Goal: Task Accomplishment & Management: Use online tool/utility

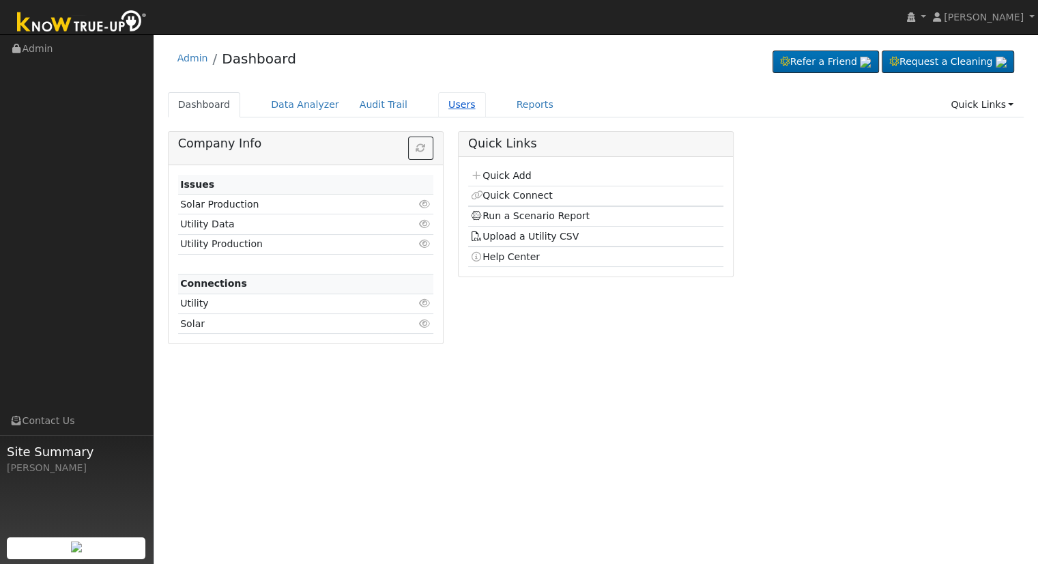
click at [443, 103] on link "Users" at bounding box center [462, 104] width 48 height 25
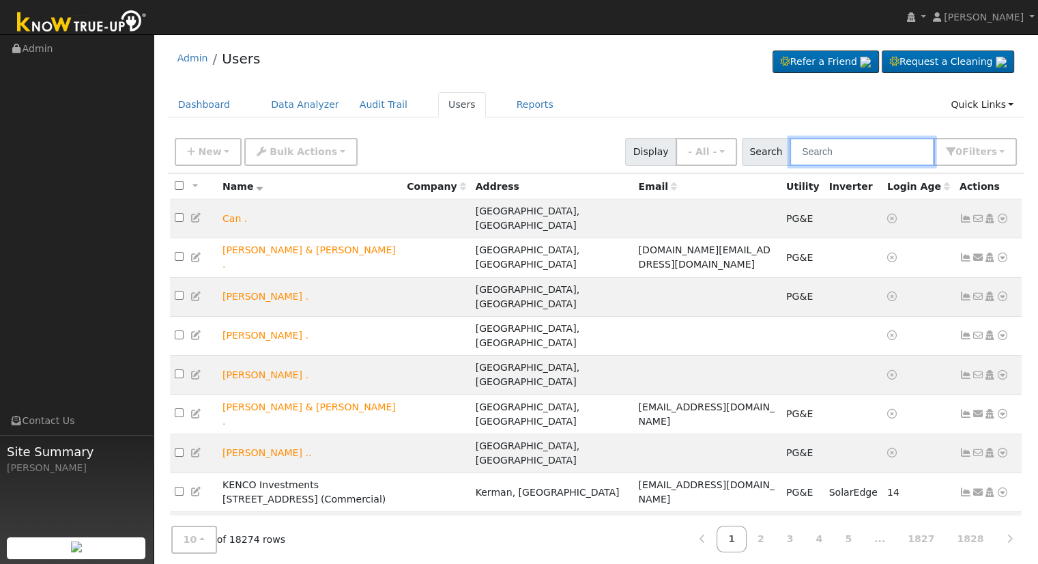
click at [859, 158] on input "text" at bounding box center [862, 152] width 145 height 28
click at [898, 155] on input "text" at bounding box center [862, 152] width 145 height 28
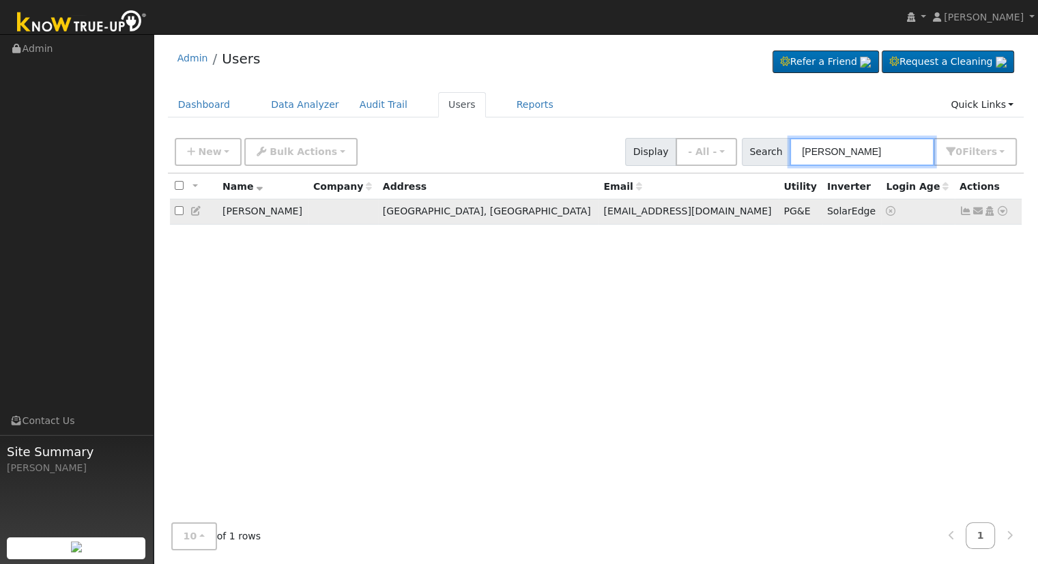
type input "seth holm"
click at [999, 212] on icon at bounding box center [1003, 211] width 12 height 10
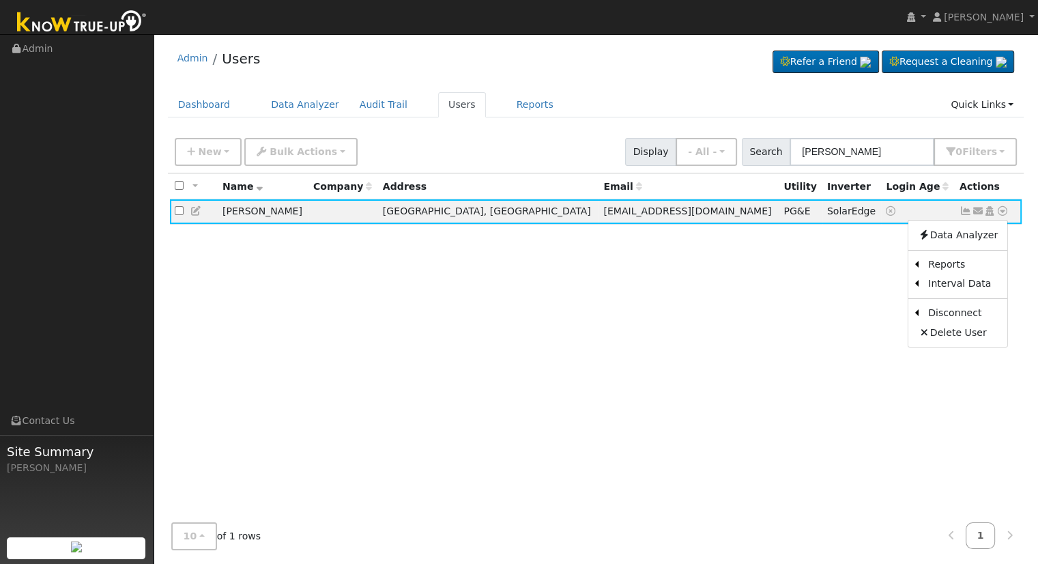
click at [0, 0] on link "Scenario" at bounding box center [0, 0] width 0 height 0
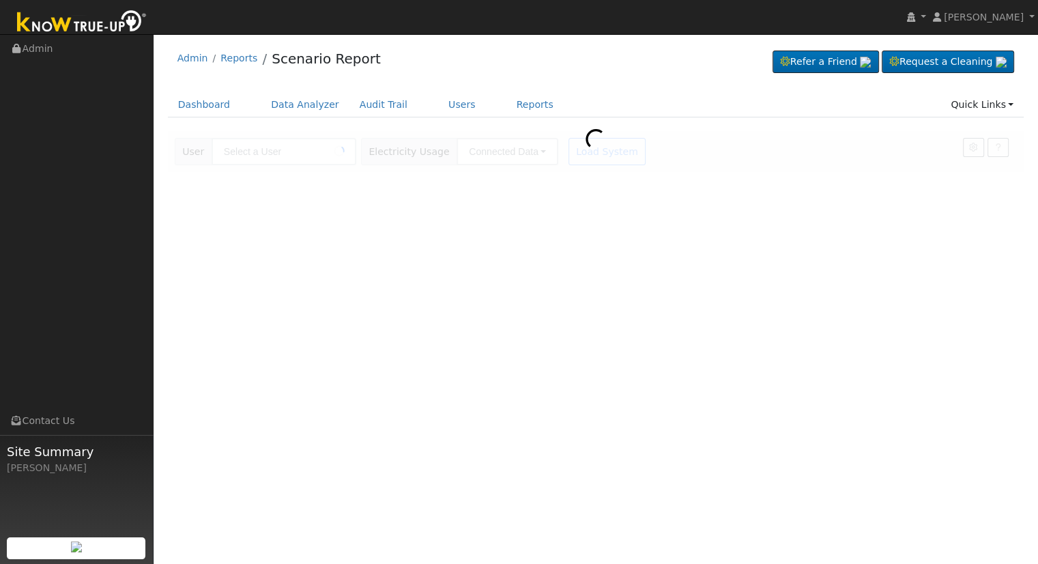
type input "Seth Holm"
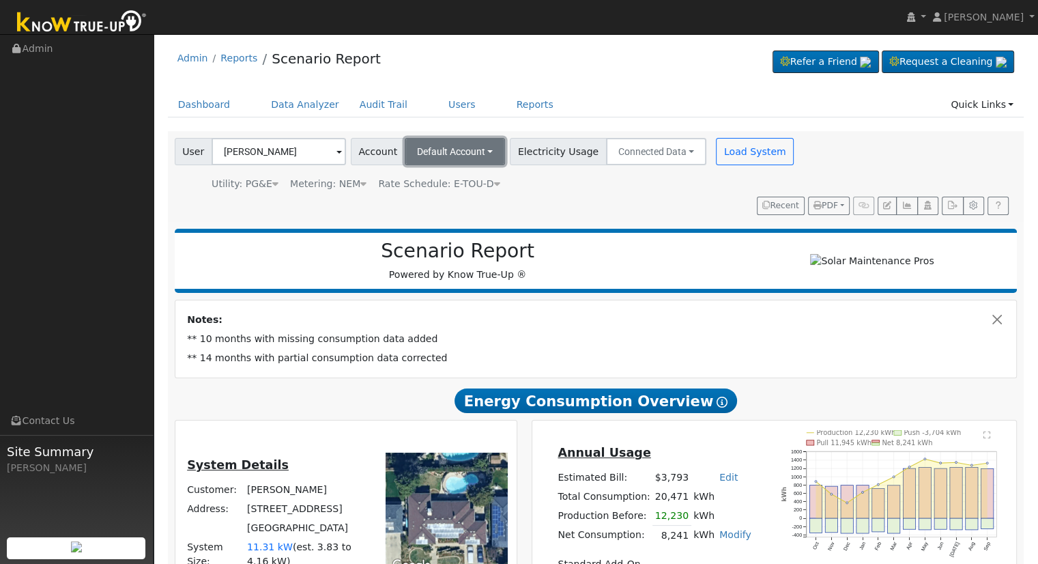
click at [483, 151] on button "Default Account" at bounding box center [455, 151] width 101 height 27
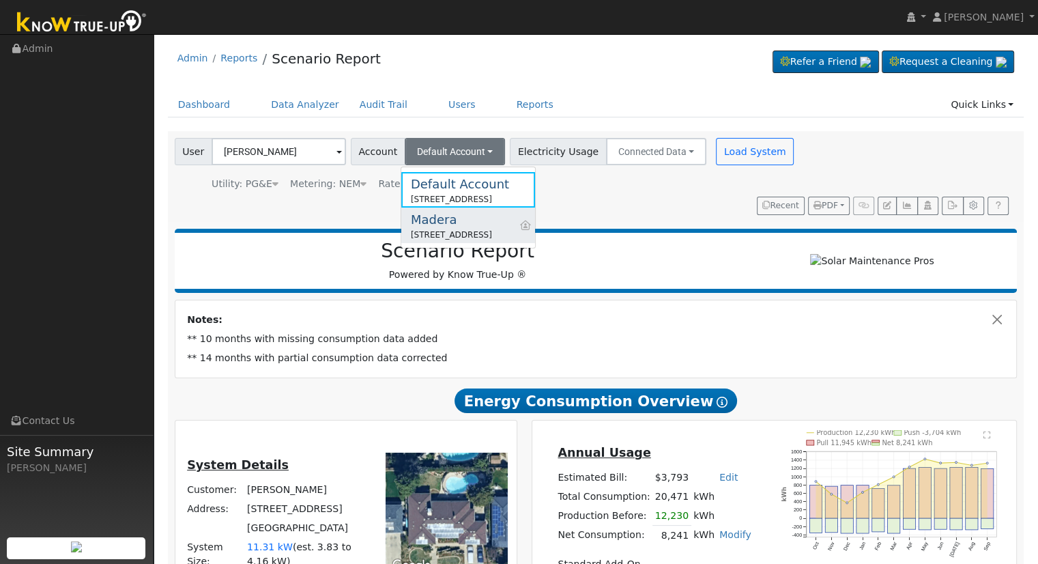
click at [461, 230] on div "15249 Mark Road, Madera, CA 93636" at bounding box center [451, 235] width 81 height 12
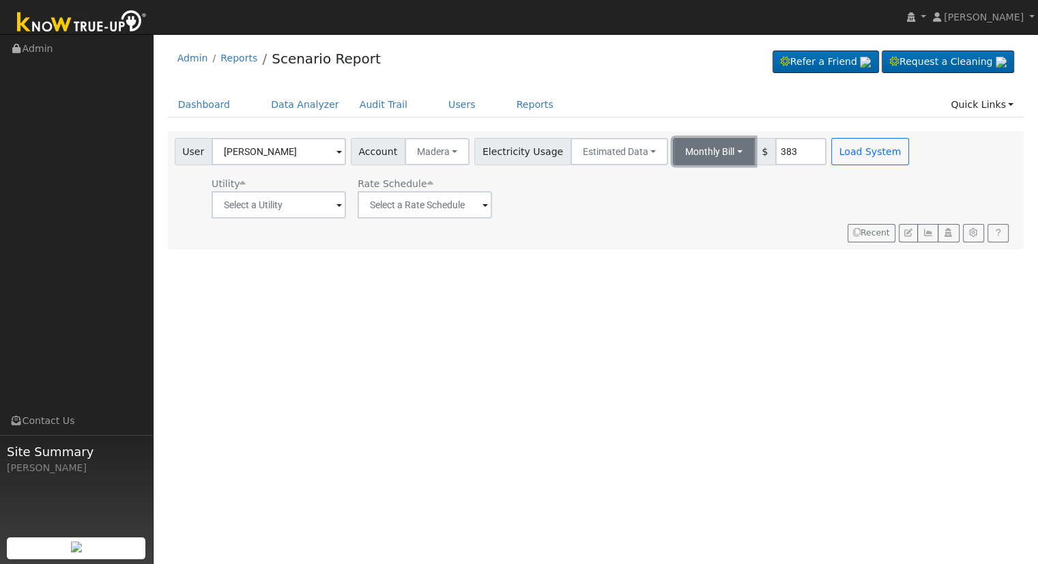
click at [681, 146] on button "Monthly Bill" at bounding box center [714, 151] width 82 height 27
click at [686, 181] on link "Annual Consumption" at bounding box center [695, 181] width 119 height 19
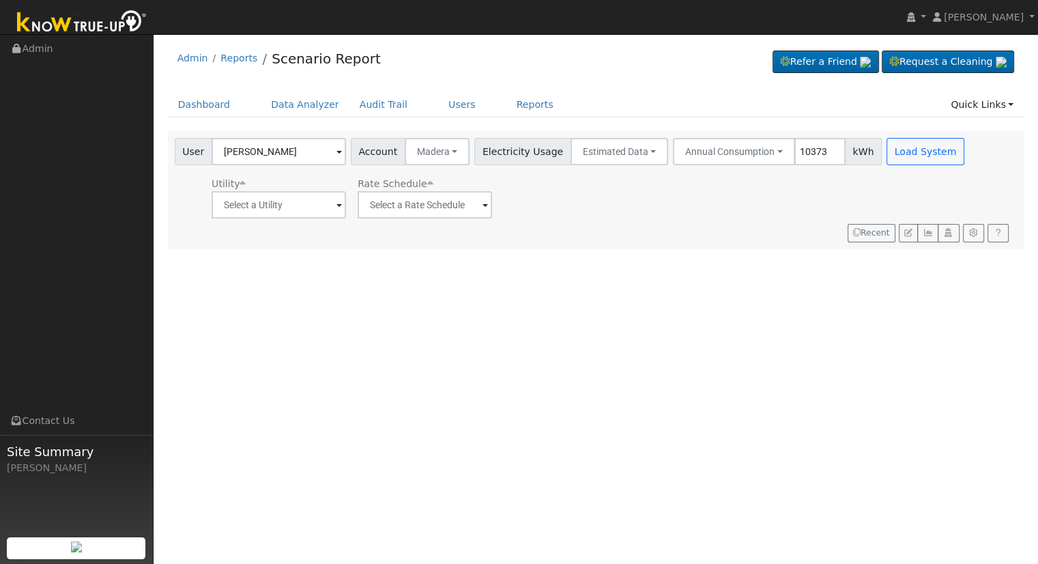
type input "10373"
click at [330, 195] on input "text" at bounding box center [279, 204] width 134 height 27
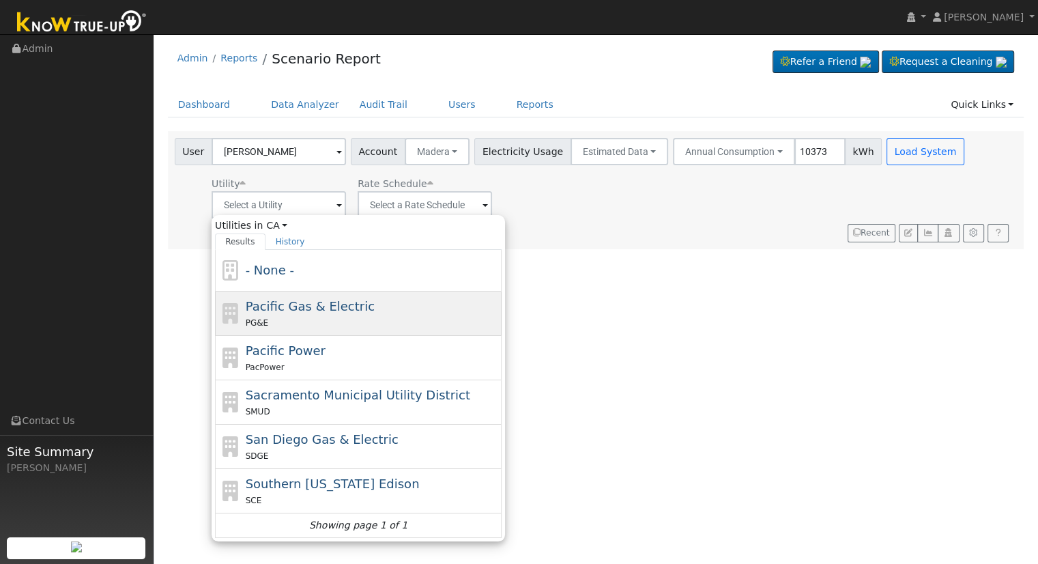
click at [300, 320] on div "PG&E" at bounding box center [372, 322] width 253 height 14
type input "Pacific Gas & Electric"
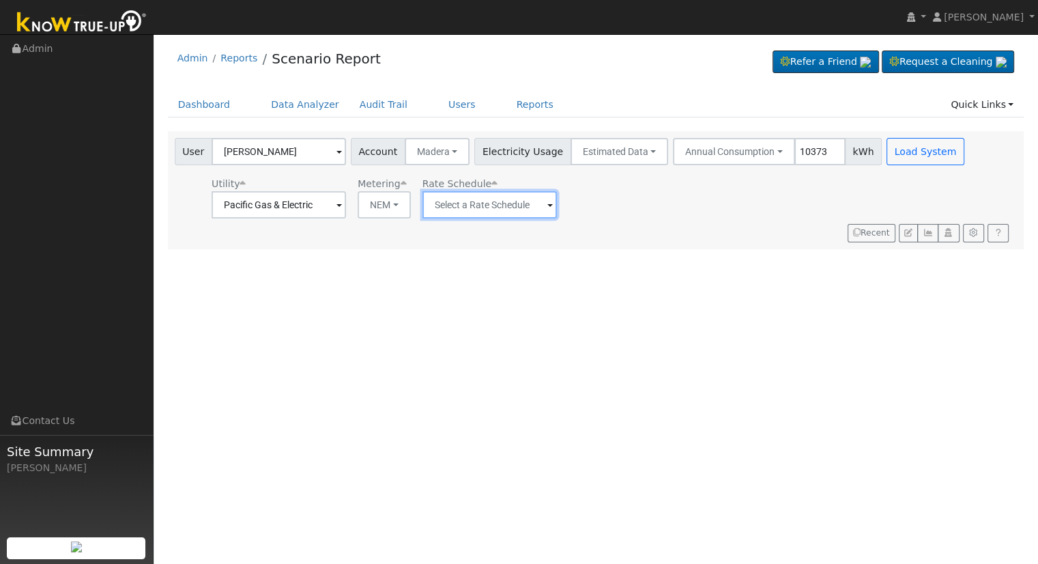
click at [496, 200] on input "text" at bounding box center [490, 204] width 134 height 27
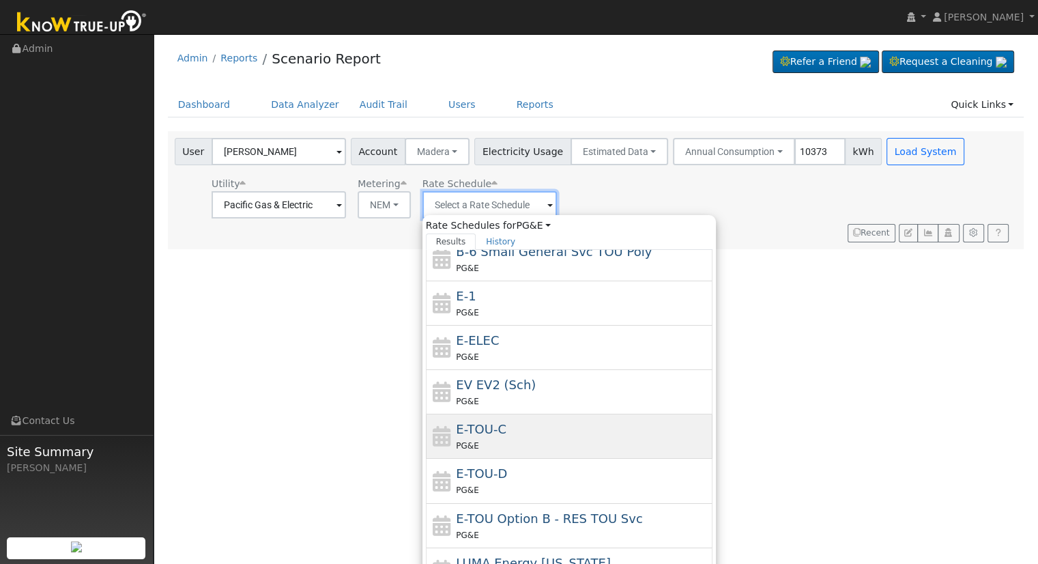
scroll to position [236, 0]
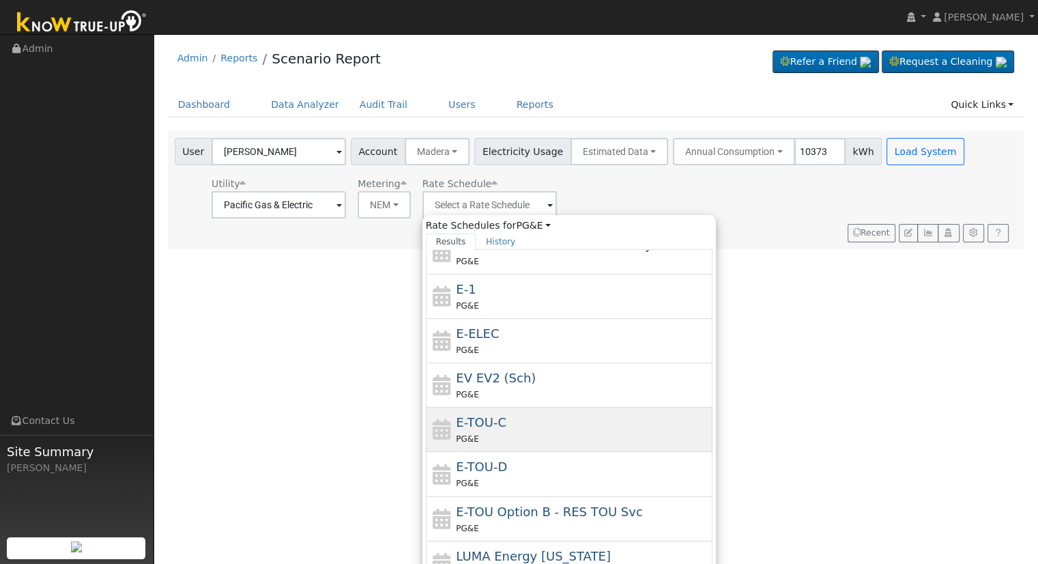
click at [506, 436] on div "PG&E" at bounding box center [582, 438] width 253 height 14
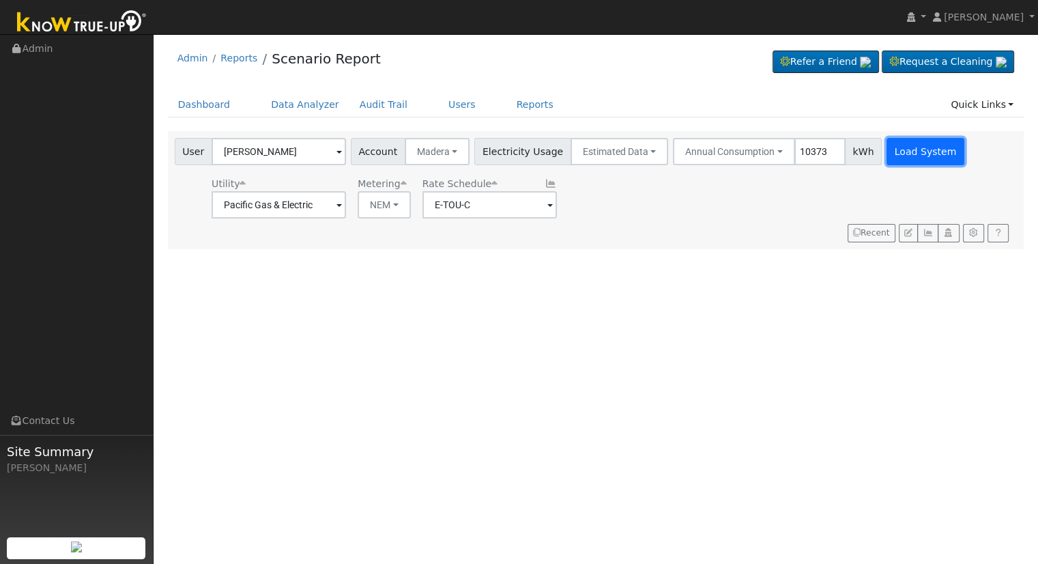
click at [893, 143] on button "Load System" at bounding box center [926, 151] width 78 height 27
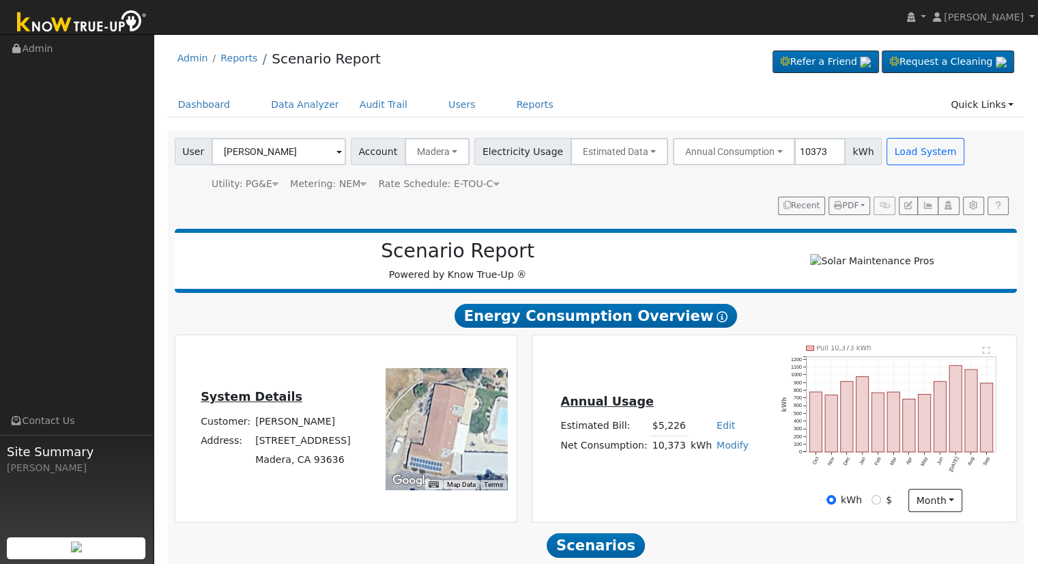
click at [348, 183] on div "Metering: NEM" at bounding box center [328, 184] width 76 height 14
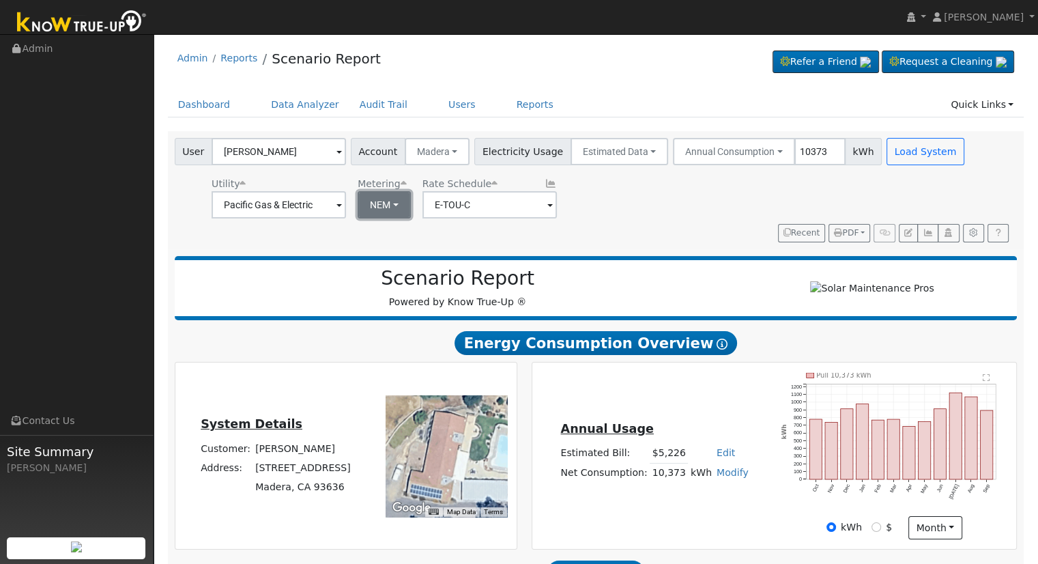
click at [390, 203] on button "NEM" at bounding box center [384, 204] width 53 height 27
click at [396, 256] on link "NBT" at bounding box center [403, 254] width 95 height 19
click at [404, 199] on button "NBT" at bounding box center [383, 204] width 51 height 27
click at [385, 241] on link "NEM" at bounding box center [403, 234] width 95 height 19
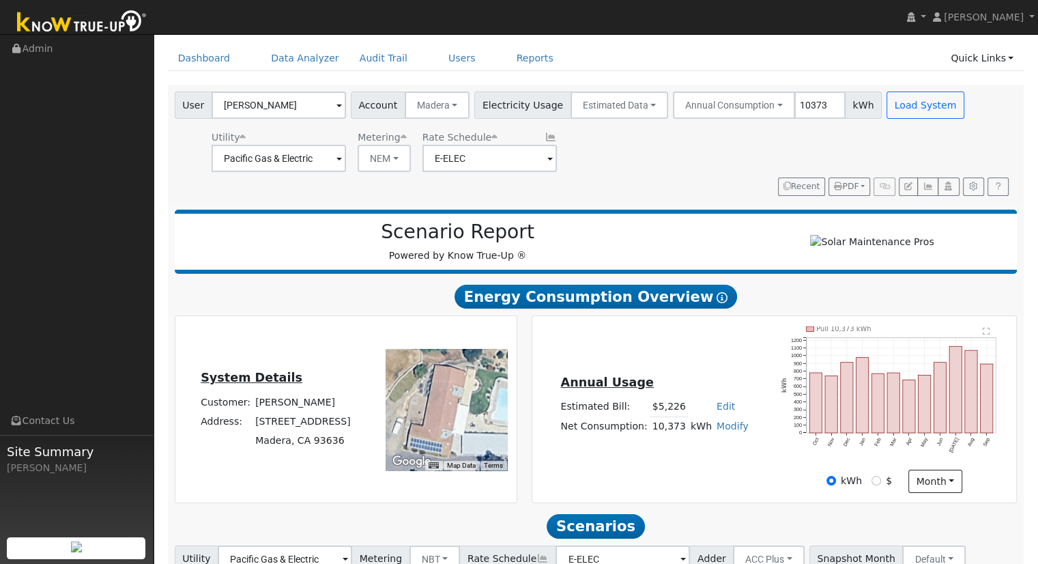
scroll to position [0, 0]
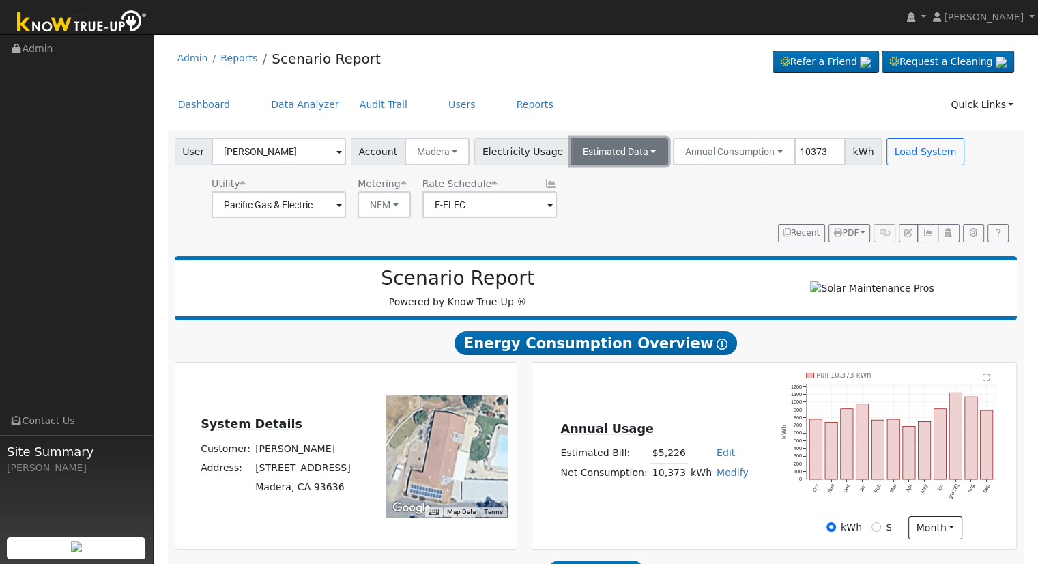
click at [599, 150] on button "Estimated Data" at bounding box center [620, 151] width 98 height 27
click at [725, 184] on div "Utility Pacific Gas & Electric Metering NEM NEM NBT Rate Schedule E-ELEC" at bounding box center [571, 195] width 798 height 46
click at [380, 205] on button "NEM" at bounding box center [384, 204] width 53 height 27
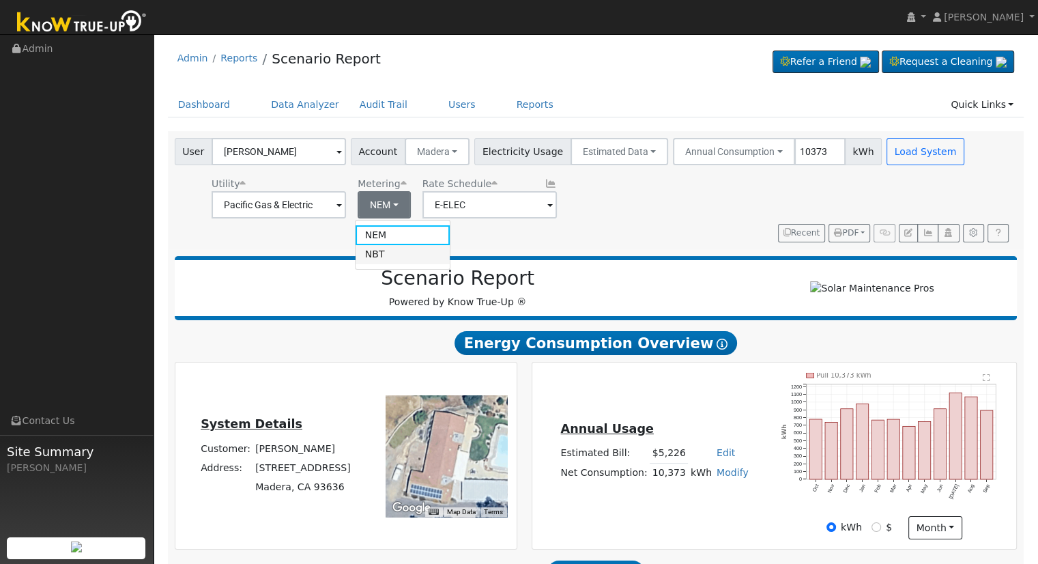
click at [395, 250] on link "NBT" at bounding box center [403, 254] width 95 height 19
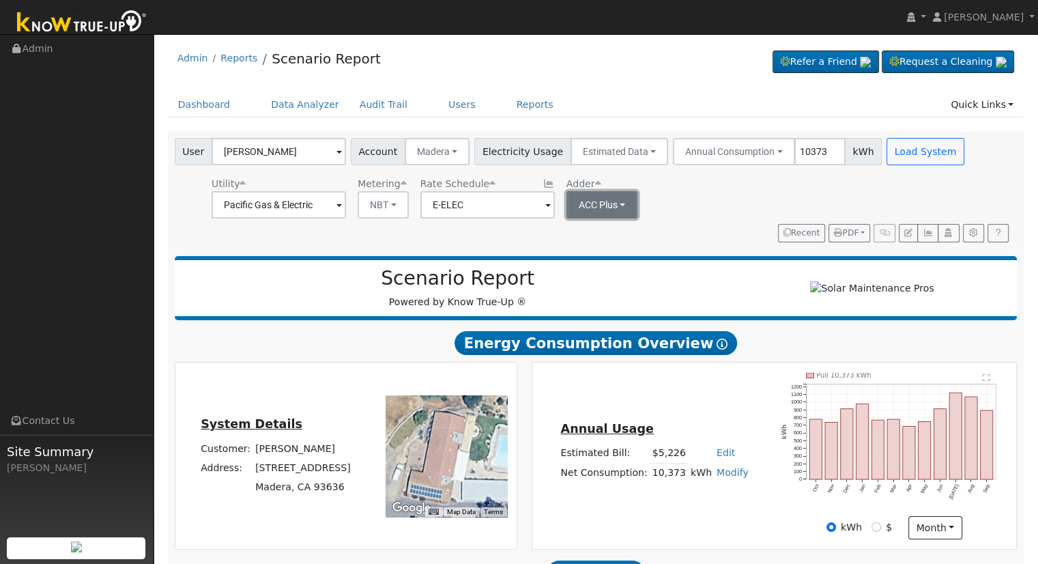
click at [614, 203] on button "ACC Plus" at bounding box center [603, 204] width 72 height 27
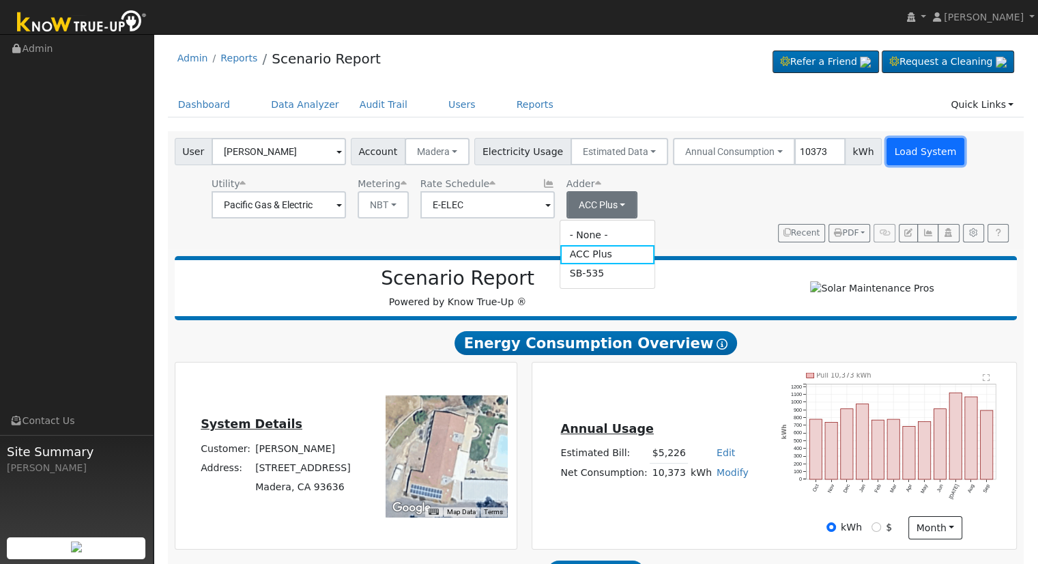
click at [887, 152] on button "Load System" at bounding box center [926, 151] width 78 height 27
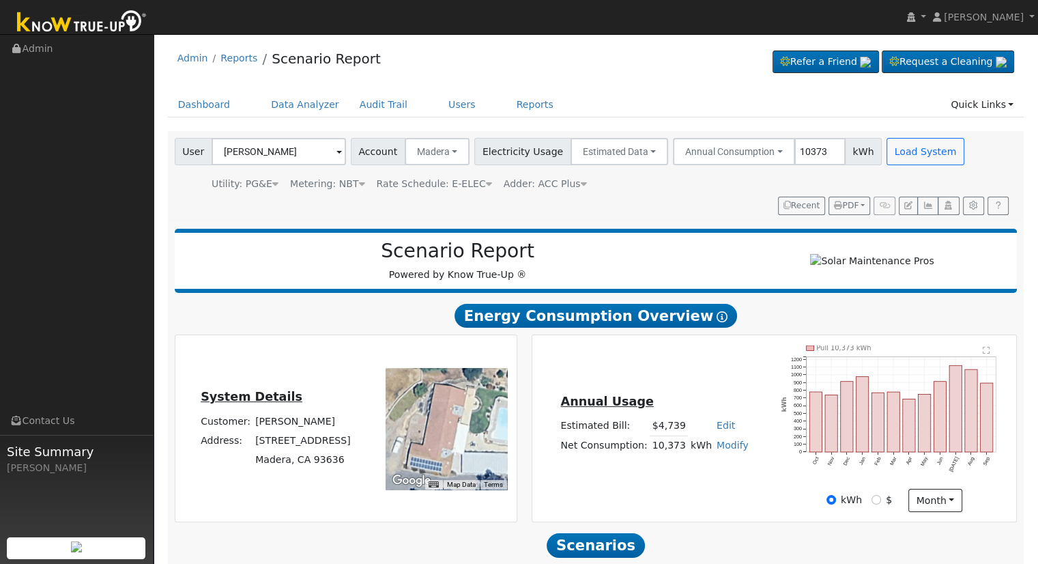
click at [341, 177] on div "Metering: NBT" at bounding box center [327, 184] width 75 height 14
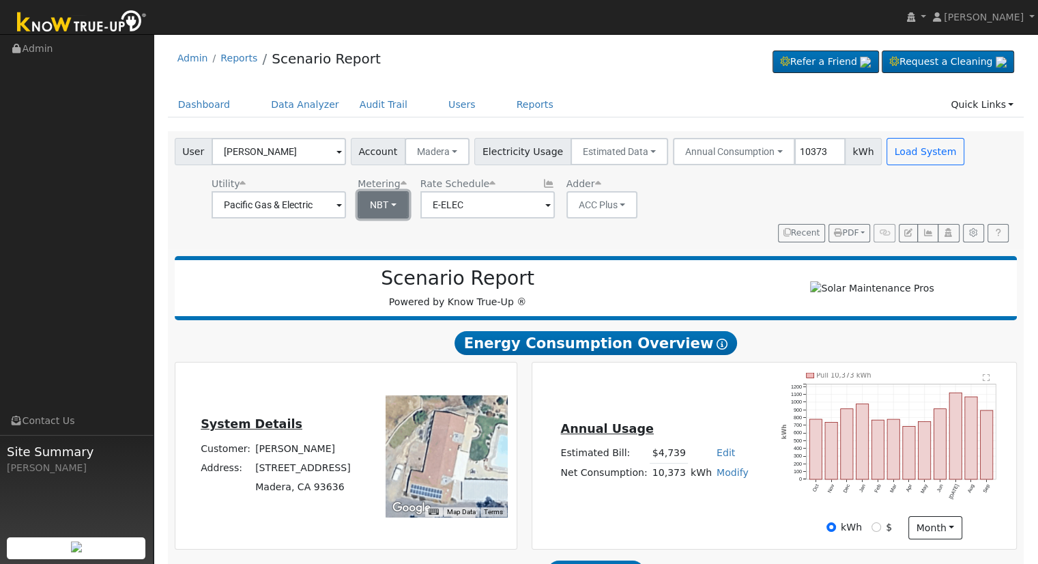
click at [379, 205] on button "NBT" at bounding box center [383, 204] width 51 height 27
drag, startPoint x: 383, startPoint y: 233, endPoint x: 461, endPoint y: 225, distance: 79.0
click at [383, 233] on link "NEM" at bounding box center [403, 234] width 95 height 19
click at [909, 151] on button "Load System" at bounding box center [926, 151] width 78 height 27
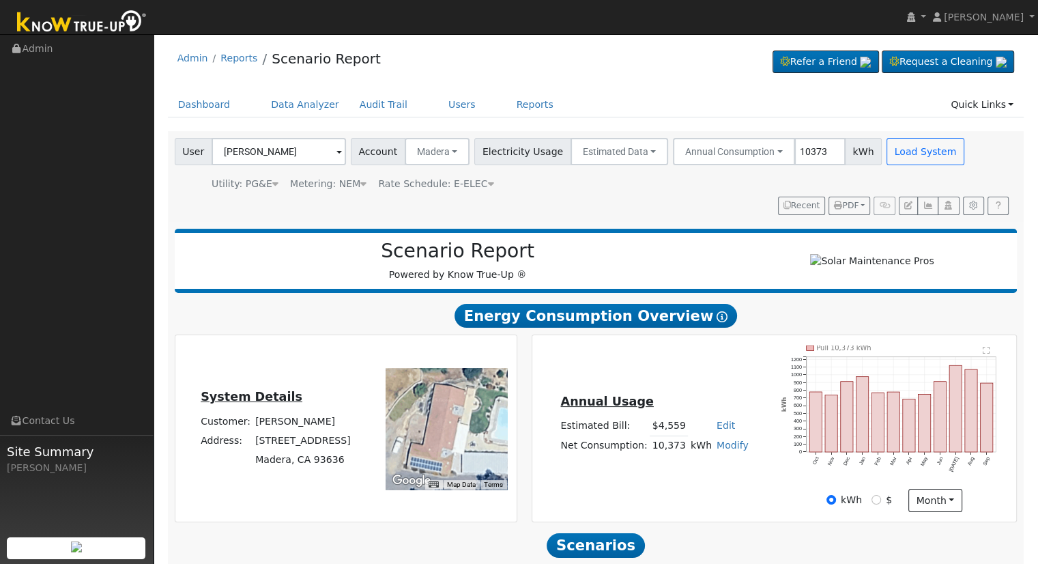
click at [487, 187] on icon at bounding box center [490, 184] width 6 height 10
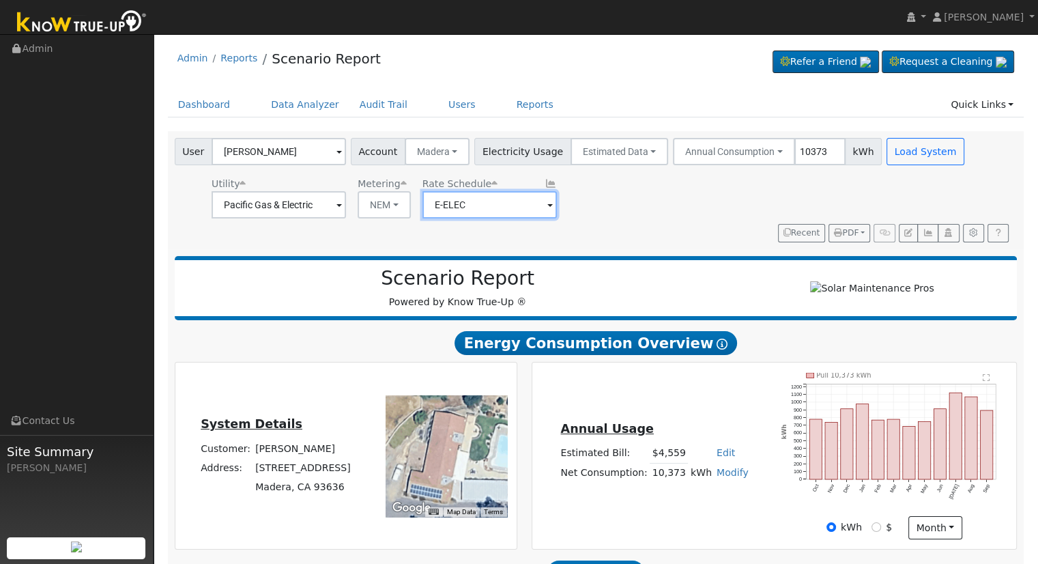
click at [517, 203] on input "E-ELEC" at bounding box center [490, 204] width 134 height 27
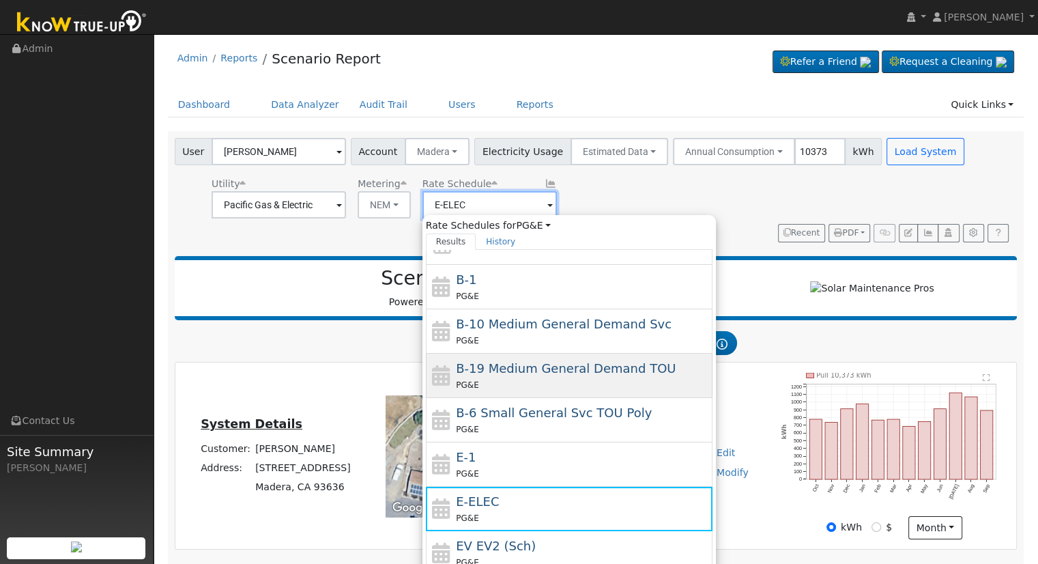
scroll to position [236, 0]
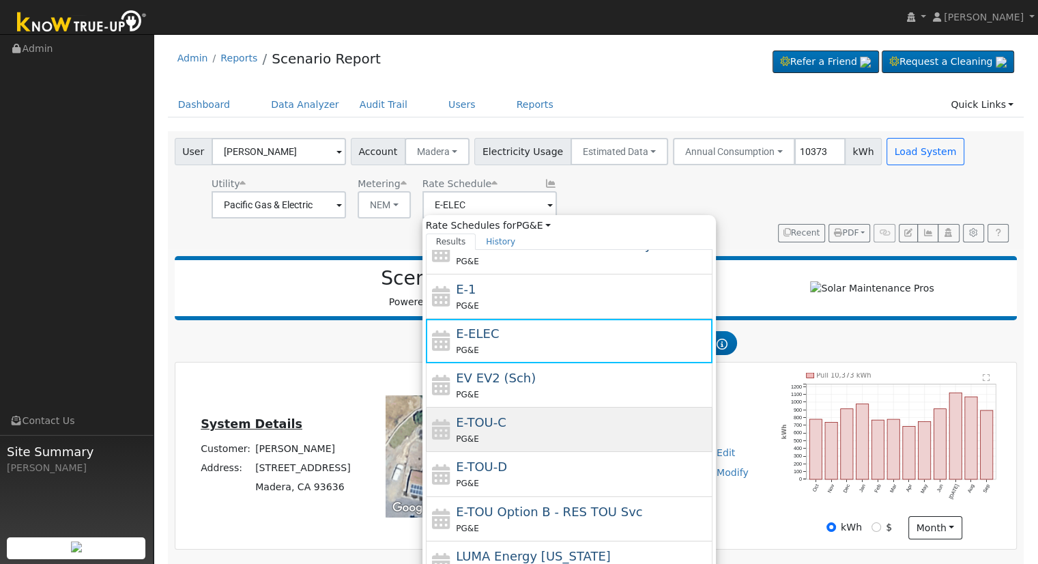
click at [542, 435] on div "PG&E" at bounding box center [582, 438] width 253 height 14
type input "E-TOU-C"
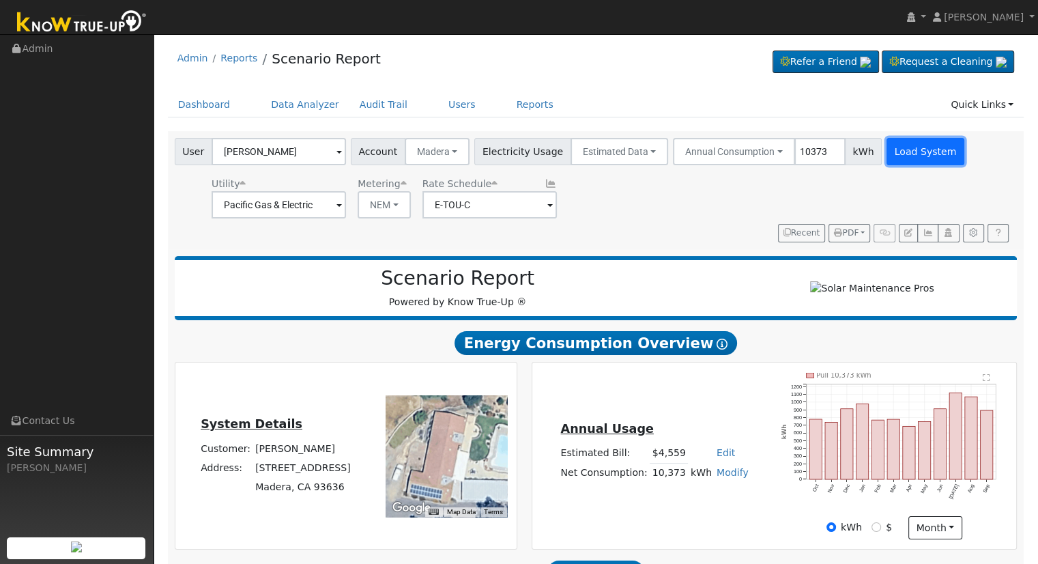
click at [892, 150] on button "Load System" at bounding box center [926, 151] width 78 height 27
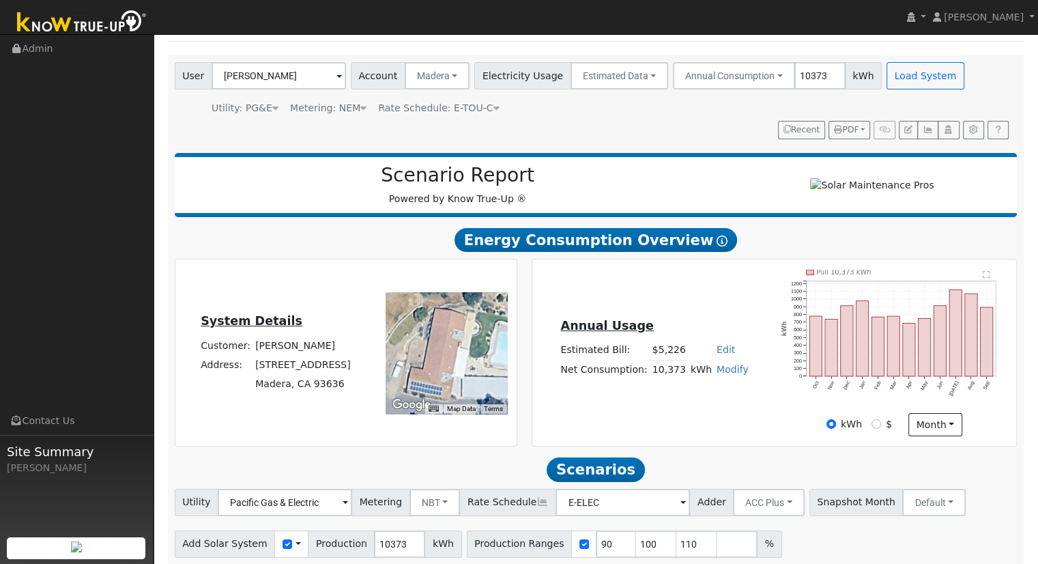
scroll to position [130, 0]
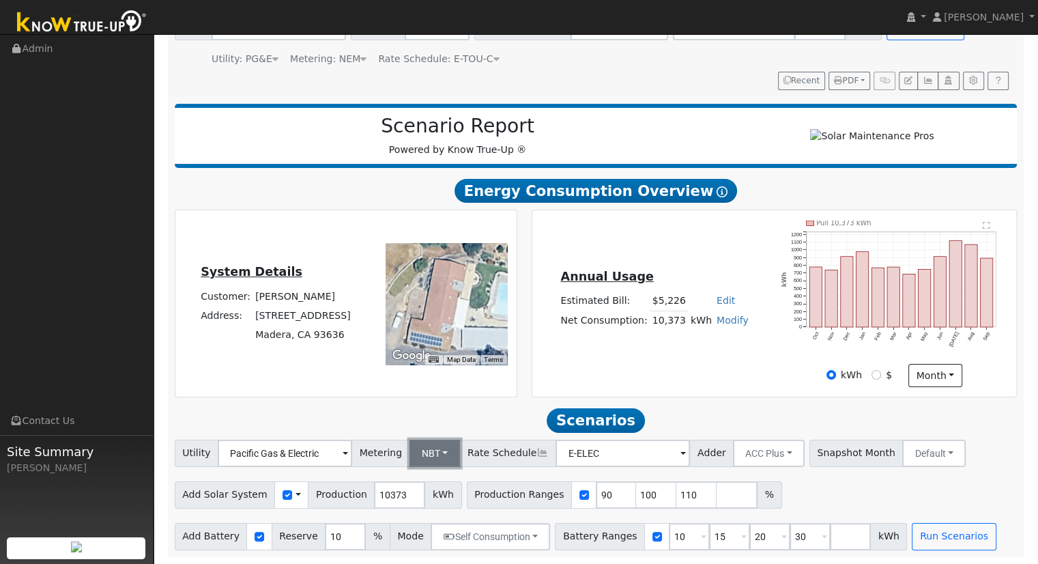
click at [428, 446] on button "NBT" at bounding box center [435, 453] width 51 height 27
click at [431, 485] on link "NEM" at bounding box center [446, 483] width 95 height 19
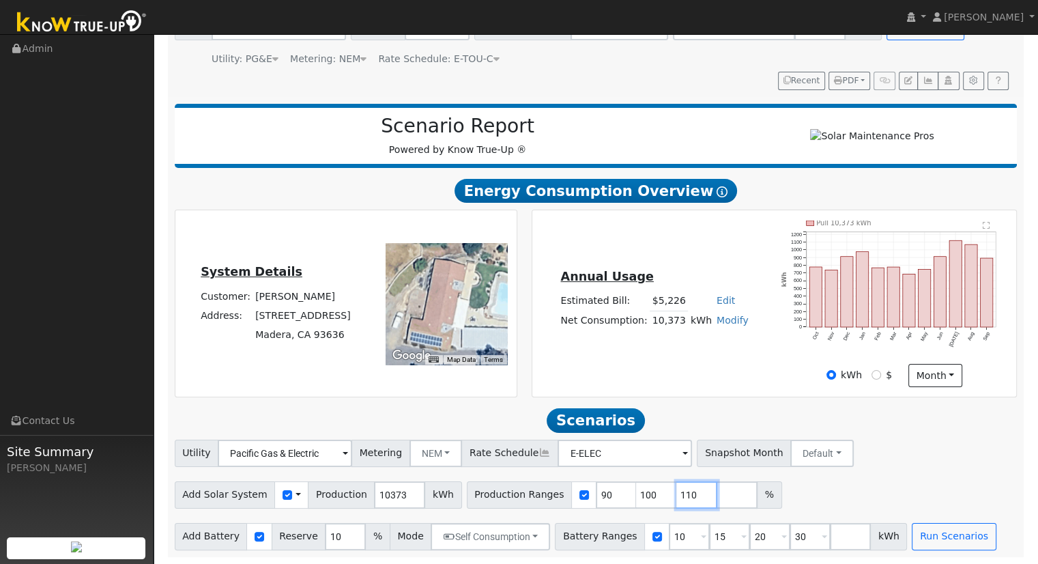
click at [677, 493] on input "110" at bounding box center [697, 494] width 41 height 27
click at [636, 493] on input "100" at bounding box center [656, 494] width 41 height 27
type input "1"
type input "90"
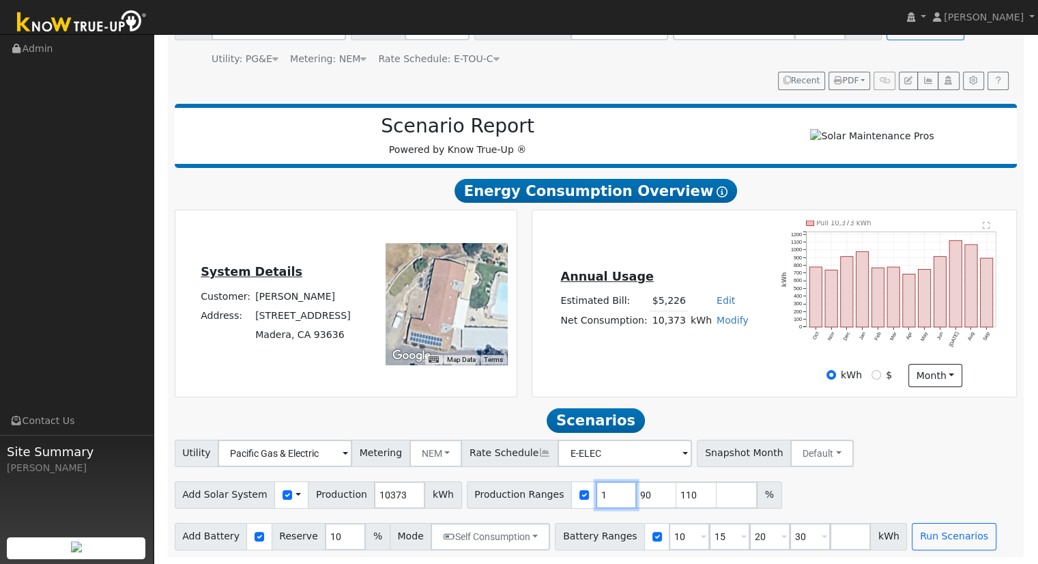
type input "90"
type input "110"
type input "114.749831"
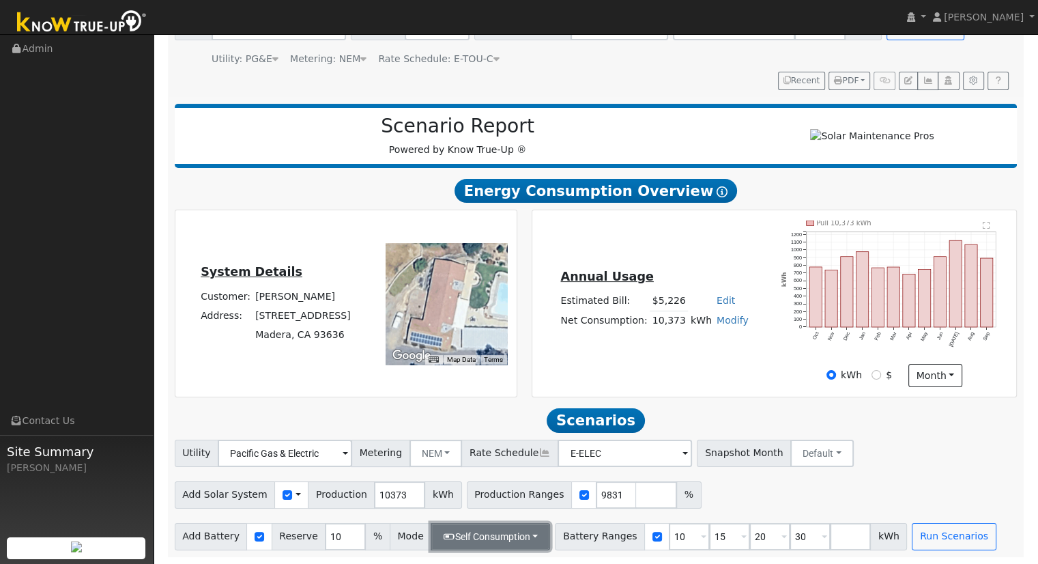
click at [472, 539] on button "Self Consumption" at bounding box center [490, 536] width 119 height 27
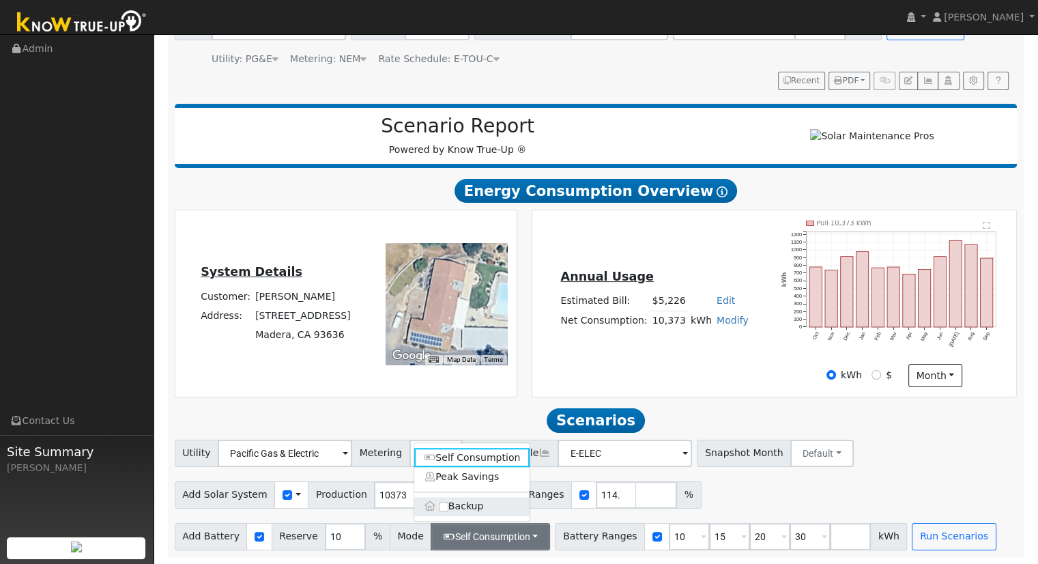
click at [485, 506] on label "Backup" at bounding box center [472, 506] width 116 height 19
click at [449, 506] on input "Backup" at bounding box center [444, 507] width 10 height 10
type input "20"
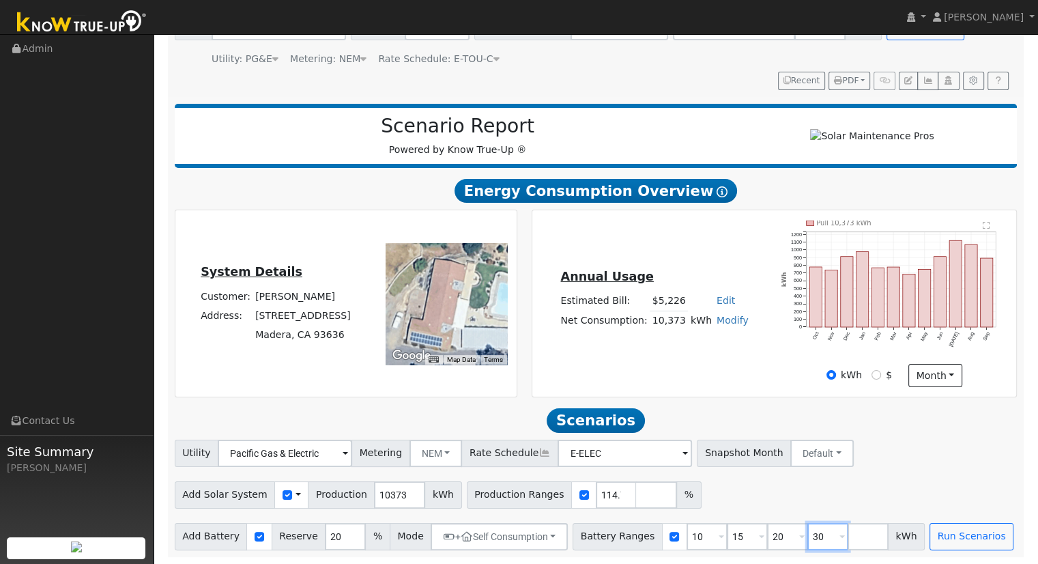
click at [808, 533] on input "30" at bounding box center [828, 536] width 41 height 27
type input "3"
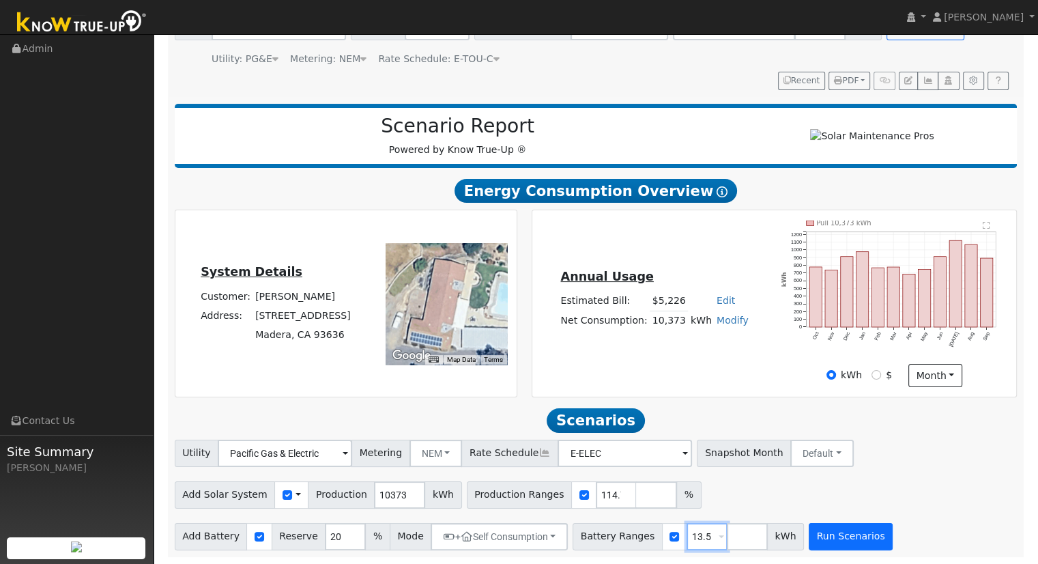
type input "13.5"
click at [825, 538] on button "Run Scenarios" at bounding box center [851, 536] width 84 height 27
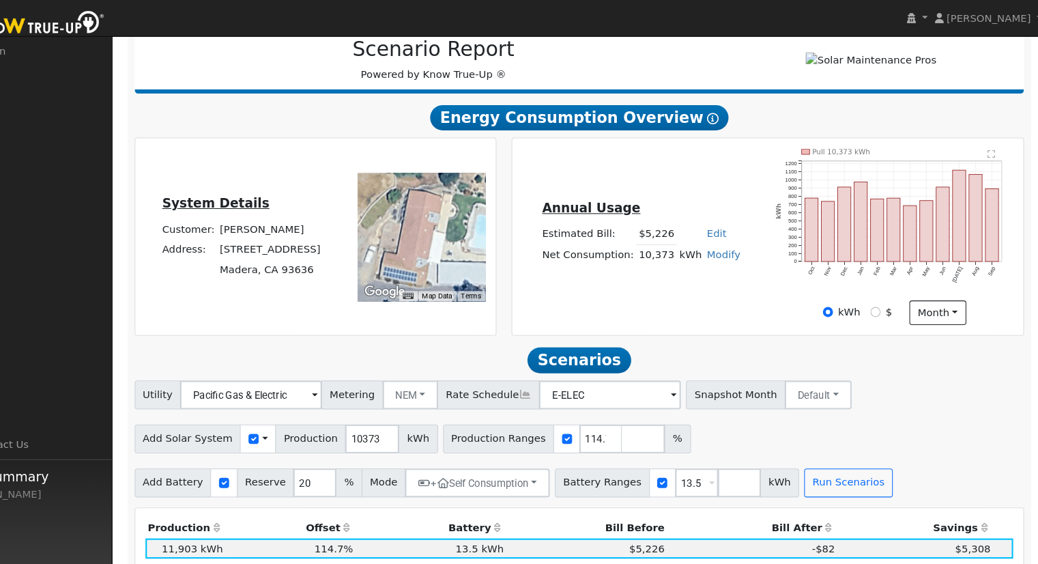
scroll to position [194, 0]
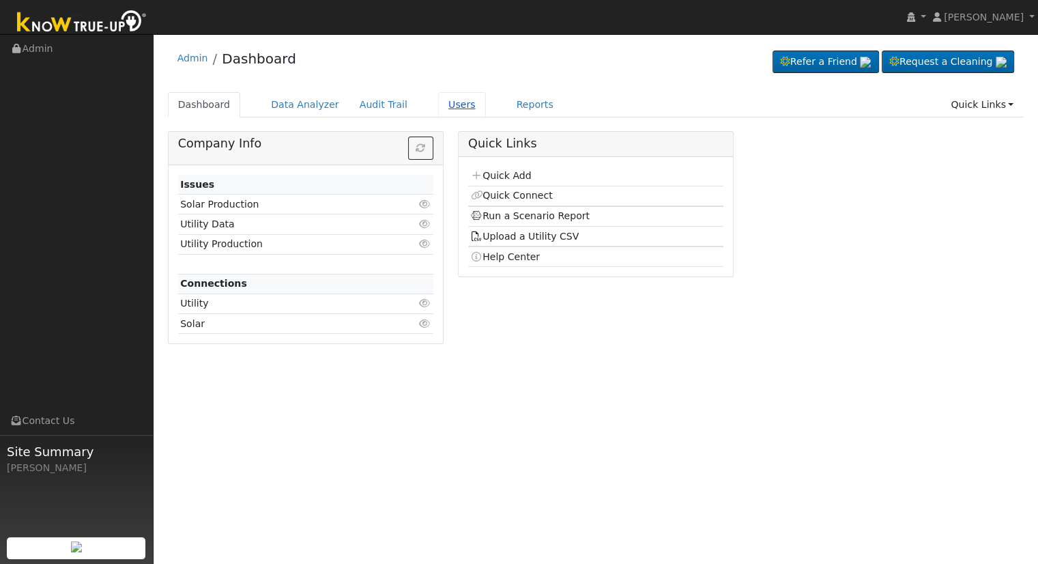
click at [448, 102] on link "Users" at bounding box center [462, 104] width 48 height 25
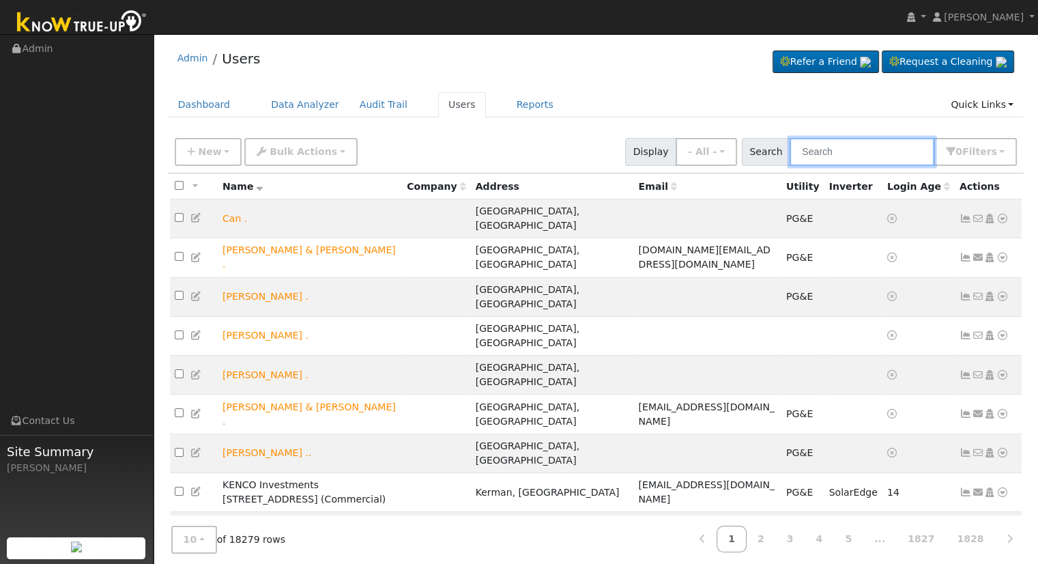
click at [836, 155] on input "text" at bounding box center [862, 152] width 145 height 28
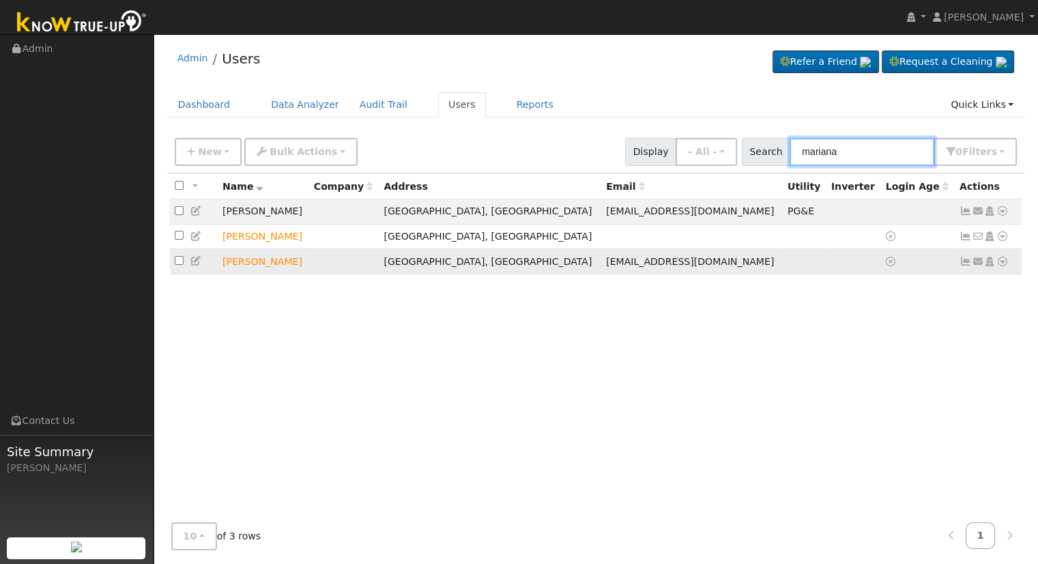
type input "mariana"
click at [999, 264] on icon at bounding box center [1003, 262] width 12 height 10
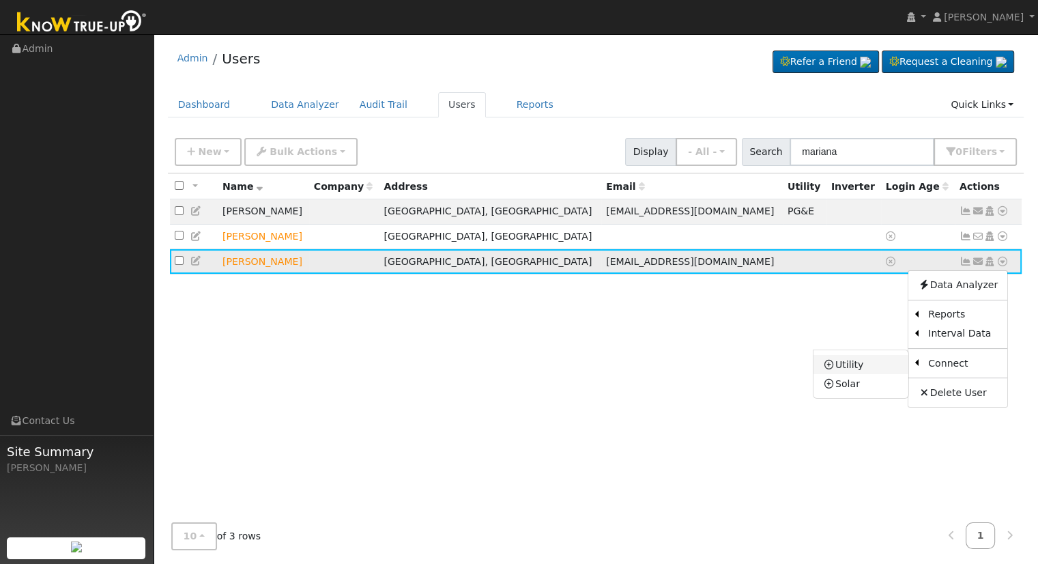
click at [872, 364] on link "Utility" at bounding box center [861, 364] width 95 height 19
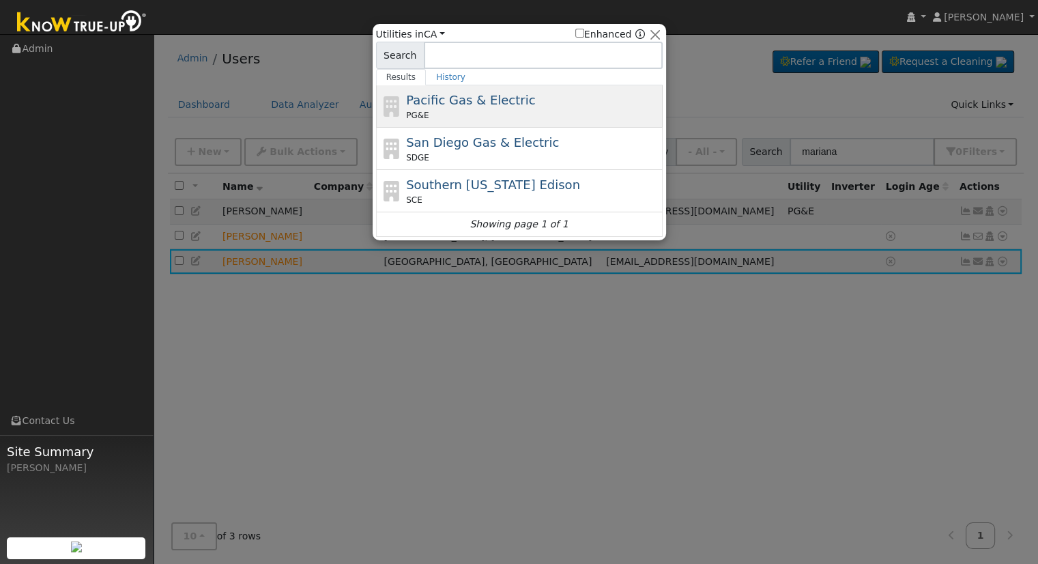
click at [437, 109] on div "PG&E" at bounding box center [532, 115] width 253 height 12
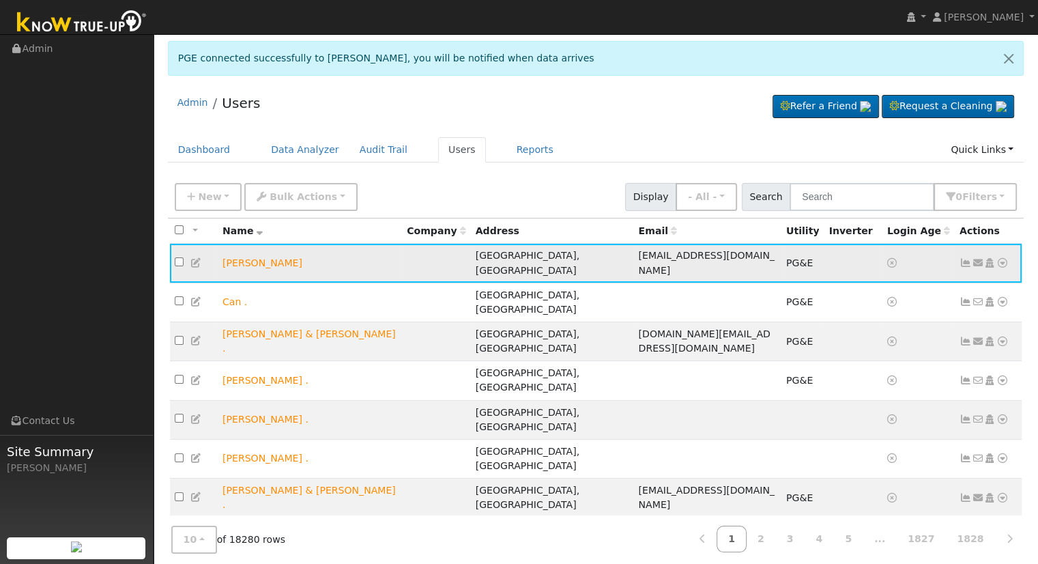
click at [1008, 258] on icon at bounding box center [1003, 263] width 12 height 10
click at [587, 191] on div "New Add User Quick Add Quick Connect Quick Convert Lead Bulk Actions Send Email…" at bounding box center [596, 194] width 848 height 33
click at [1004, 258] on icon at bounding box center [1003, 263] width 12 height 10
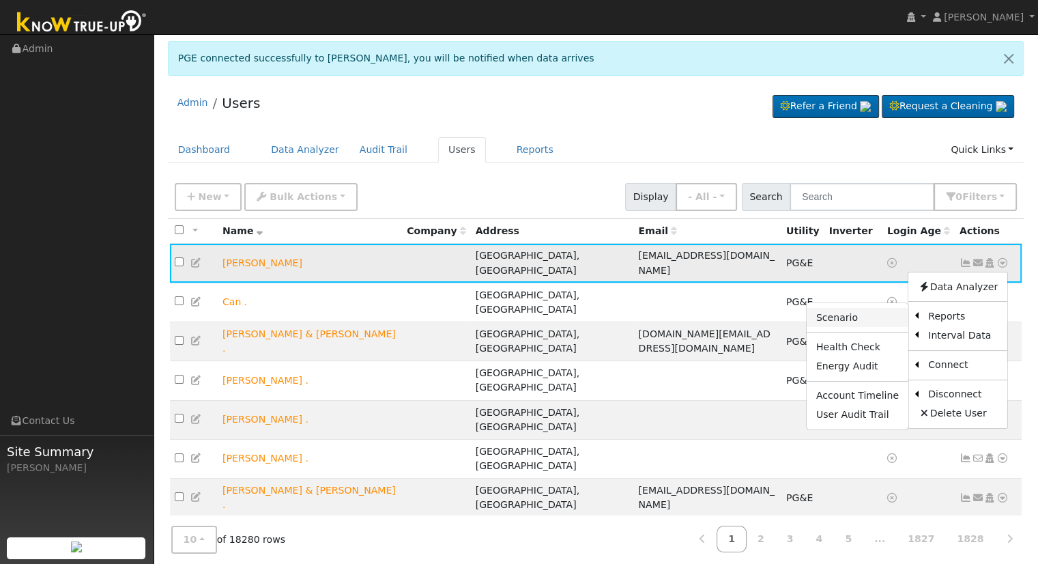
click at [831, 308] on link "Scenario" at bounding box center [858, 317] width 102 height 19
